Goal: Use online tool/utility: Use online tool/utility

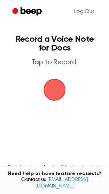
click at [56, 88] on span "button" at bounding box center [54, 90] width 22 height 22
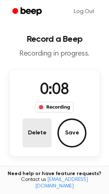
click at [49, 134] on button "Delete" at bounding box center [36, 132] width 29 height 29
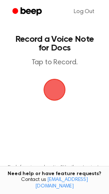
click at [49, 87] on span "button" at bounding box center [54, 89] width 20 height 20
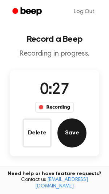
click at [67, 125] on button "Save" at bounding box center [71, 132] width 29 height 29
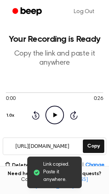
click at [50, 118] on icon "Play Audio" at bounding box center [54, 114] width 18 height 18
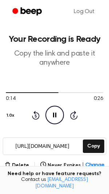
click at [57, 118] on icon "Pause Audio" at bounding box center [54, 114] width 18 height 18
drag, startPoint x: 58, startPoint y: 92, endPoint x: -3, endPoint y: 92, distance: 60.5
click at [0, 92] on html "Log Out Your Recording is Ready Copy the link and paste it anywhere 0:14 0:26 Y…" at bounding box center [54, 159] width 109 height 319
click at [8, 92] on div at bounding box center [33, 92] width 54 height 1
click at [6, 93] on div at bounding box center [54, 92] width 97 height 6
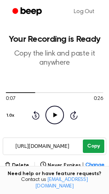
click at [93, 145] on button "Copy" at bounding box center [93, 145] width 21 height 13
